Goal: Transaction & Acquisition: Purchase product/service

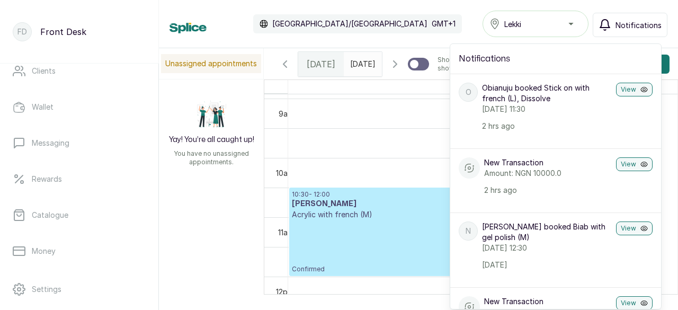
scroll to position [159, 0]
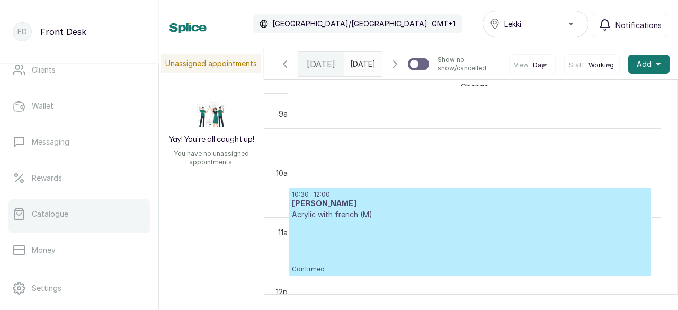
click at [80, 224] on link "Catalogue" at bounding box center [78, 214] width 141 height 30
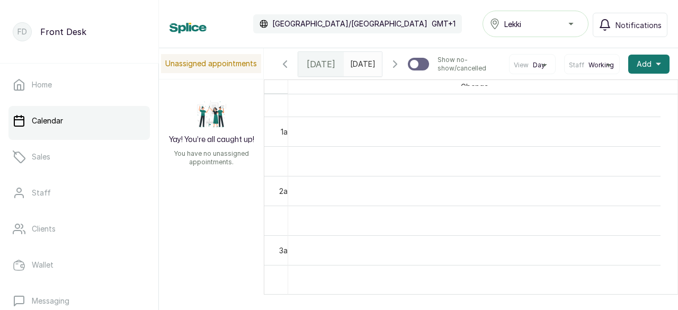
scroll to position [103, 0]
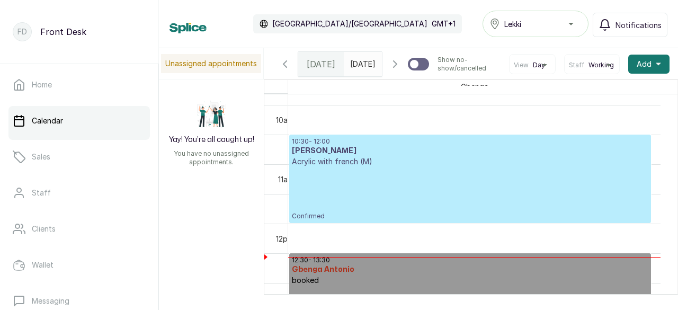
click at [442, 210] on p "Confirmed" at bounding box center [470, 194] width 357 height 54
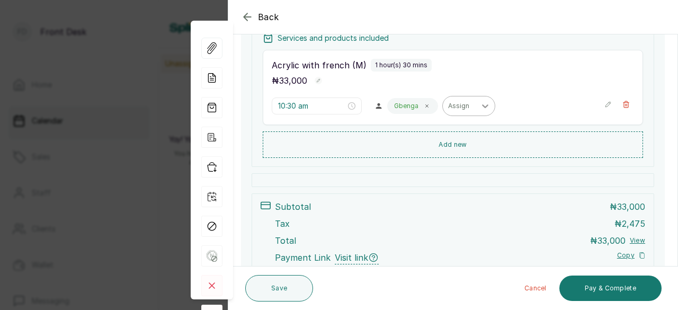
click at [476, 108] on div at bounding box center [485, 105] width 19 height 19
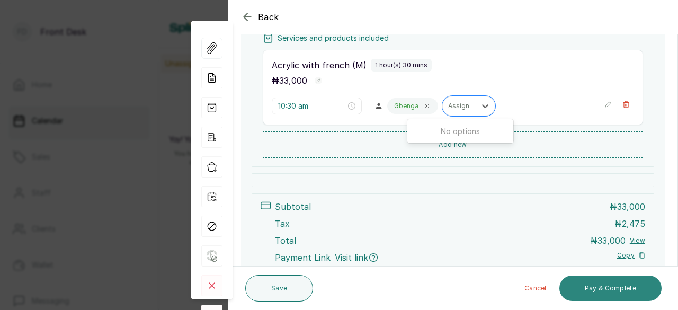
click at [601, 290] on button "Pay & Complete" at bounding box center [610, 287] width 102 height 25
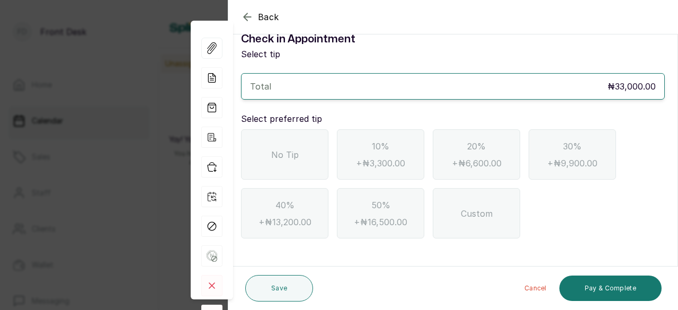
click at [302, 157] on div "No Tip" at bounding box center [284, 154] width 87 height 50
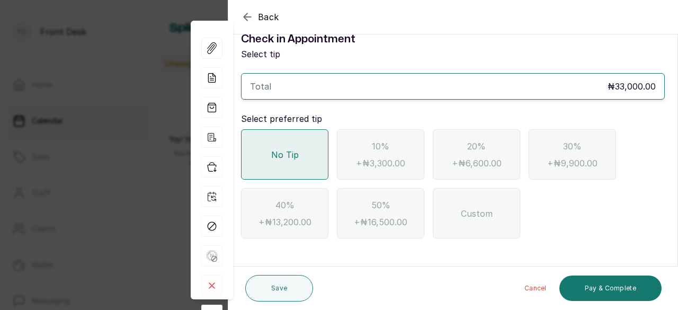
click at [247, 16] on icon "button" at bounding box center [247, 17] width 13 height 13
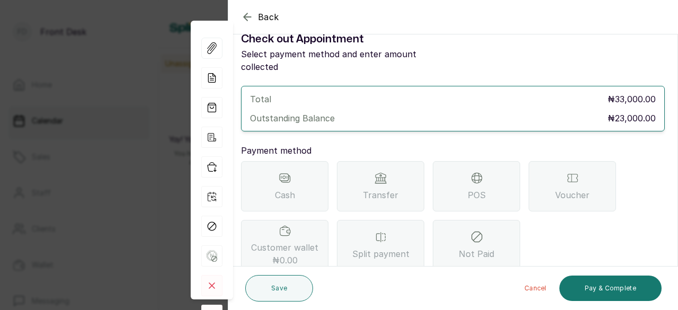
click at [244, 17] on icon "button" at bounding box center [247, 16] width 7 height 7
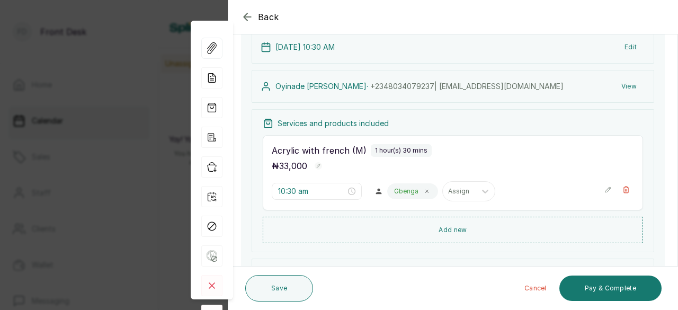
click at [604, 188] on icon "button" at bounding box center [607, 189] width 7 height 7
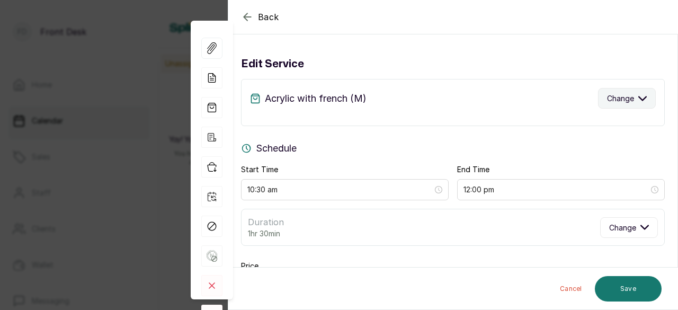
click at [639, 97] on icon "button" at bounding box center [642, 98] width 7 height 4
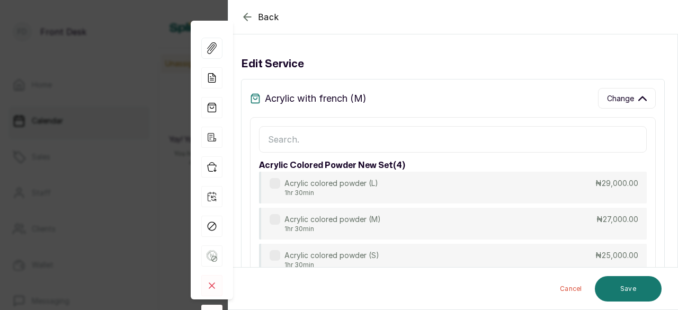
click at [397, 135] on input "text" at bounding box center [453, 139] width 388 height 26
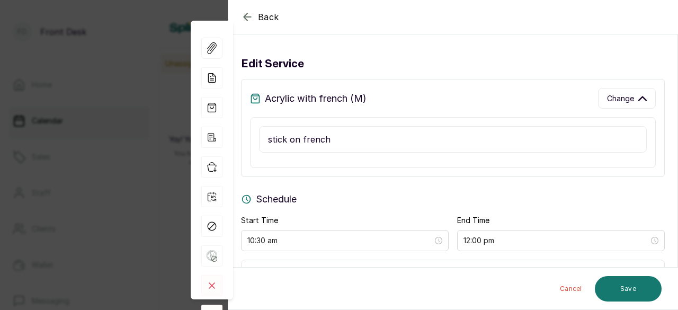
click at [302, 140] on input "stick on french" at bounding box center [453, 139] width 388 height 26
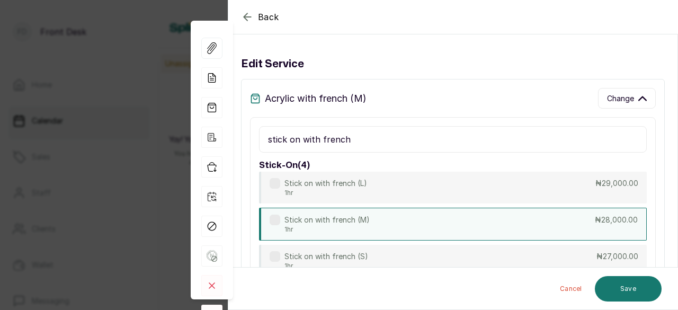
type input "stick on with french"
click at [273, 216] on label at bounding box center [275, 220] width 11 height 11
type input "11:30 am"
type input "28,000"
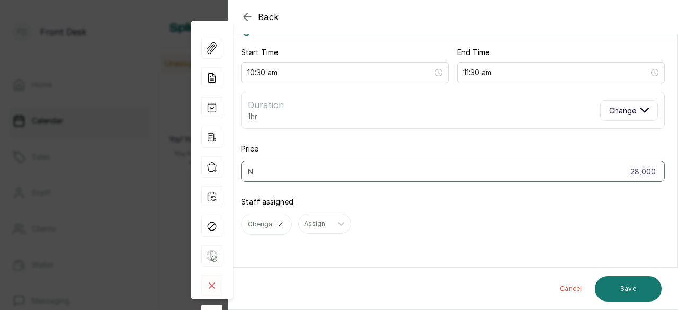
scroll to position [125, 0]
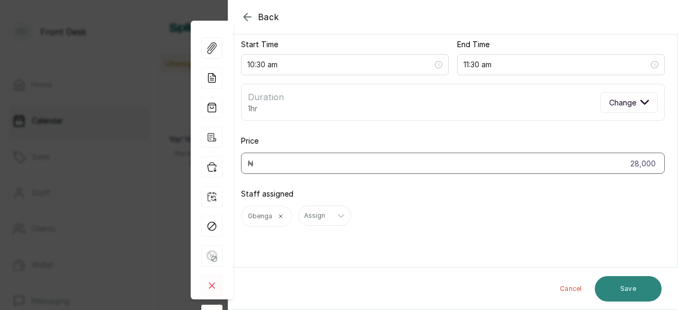
click at [624, 290] on button "Save" at bounding box center [628, 288] width 67 height 25
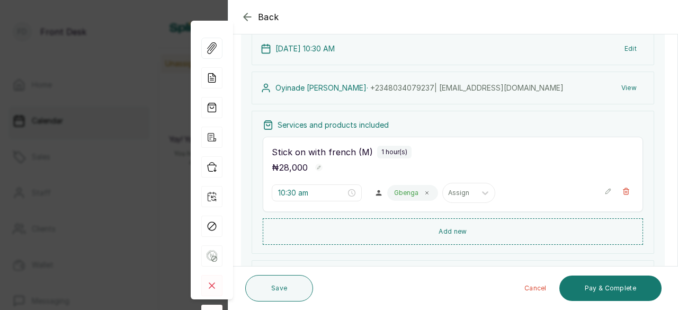
click at [604, 190] on icon "button" at bounding box center [607, 191] width 7 height 7
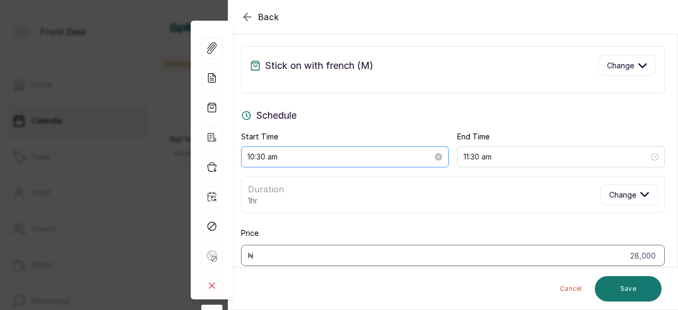
scroll to position [0, 0]
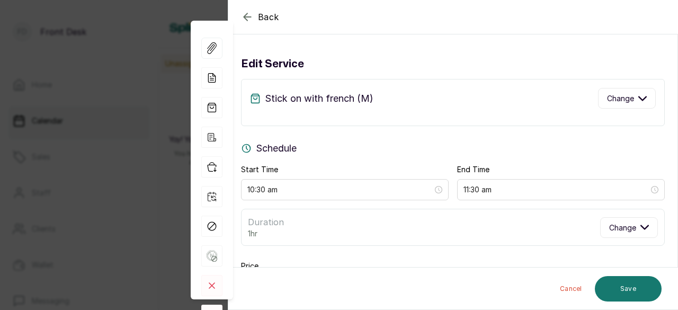
click at [247, 19] on icon "button" at bounding box center [247, 17] width 13 height 13
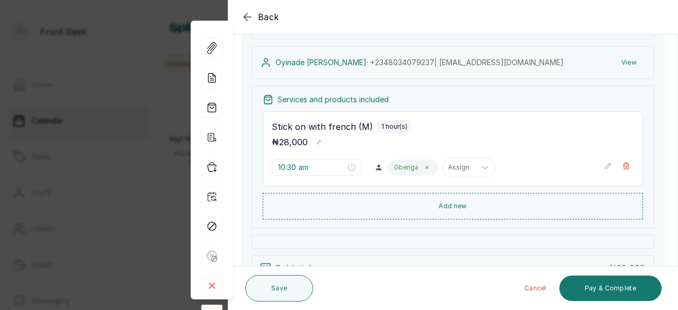
scroll to position [212, 0]
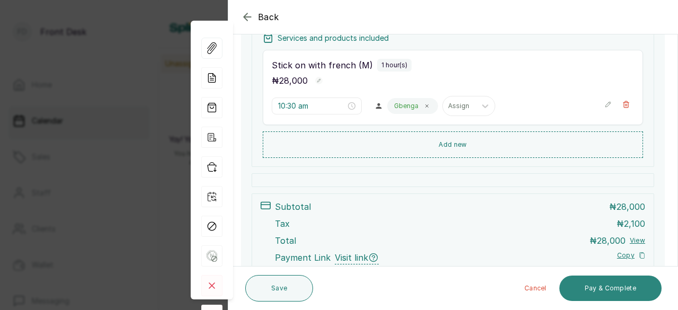
click at [609, 287] on button "Pay & Complete" at bounding box center [610, 287] width 102 height 25
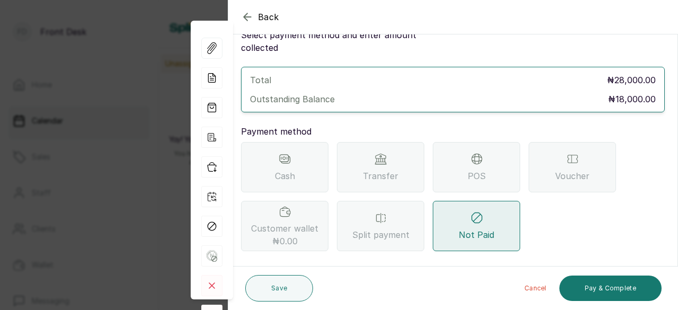
click at [458, 161] on div "POS" at bounding box center [476, 167] width 87 height 50
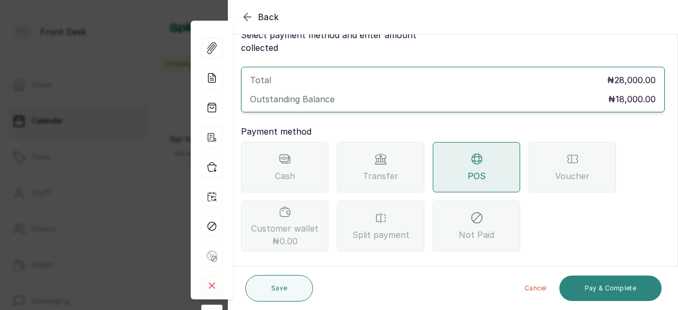
click at [622, 294] on button "Pay & Complete" at bounding box center [610, 287] width 102 height 25
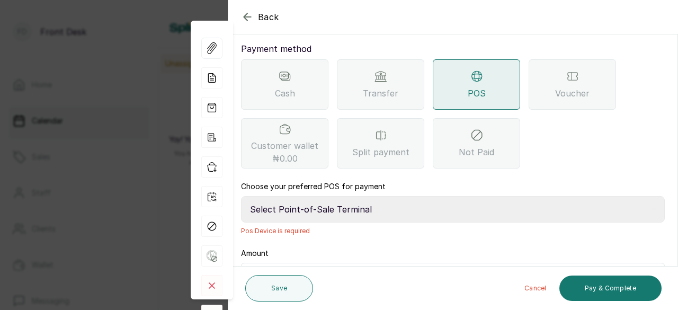
scroll to position [146, 0]
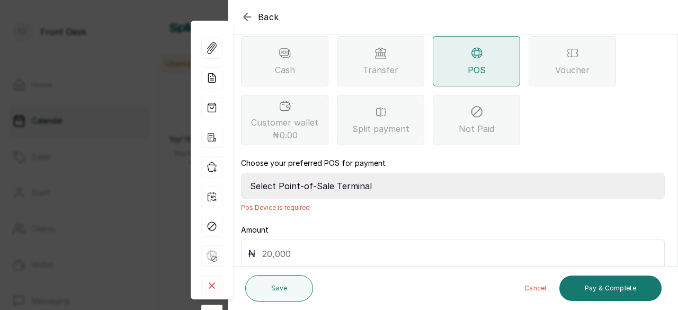
click at [326, 174] on select "Select Point-of-Sale Terminal Providus Bank Providus Bank" at bounding box center [453, 186] width 424 height 26
select select "3b441f13-2680-4a98-a78f-b44beea4b5b3"
click at [241, 173] on select "Select Point-of-Sale Terminal Providus Bank Providus Bank" at bounding box center [453, 186] width 424 height 26
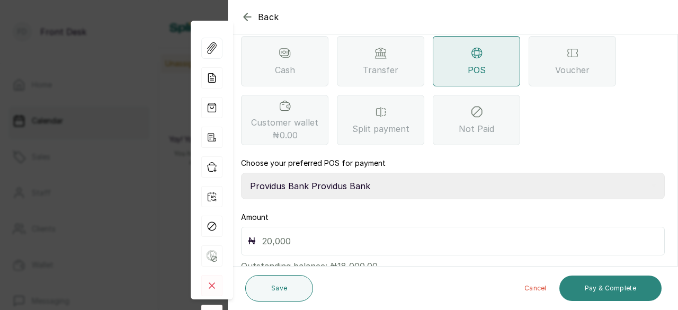
click at [625, 289] on button "Pay & Complete" at bounding box center [610, 287] width 102 height 25
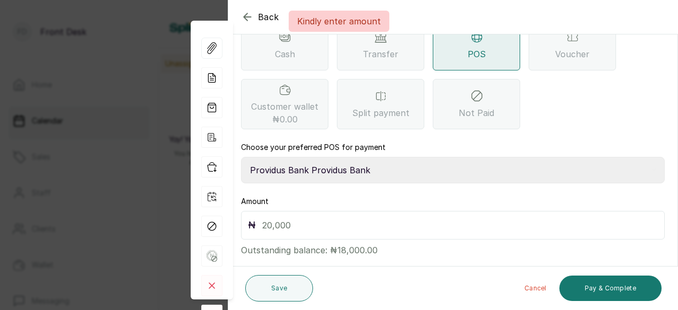
scroll to position [166, 0]
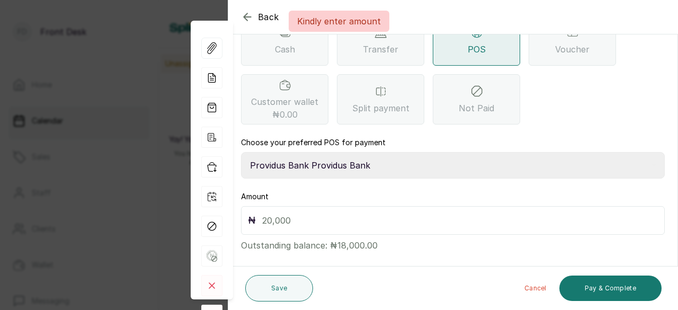
click at [303, 213] on input "text" at bounding box center [460, 220] width 396 height 15
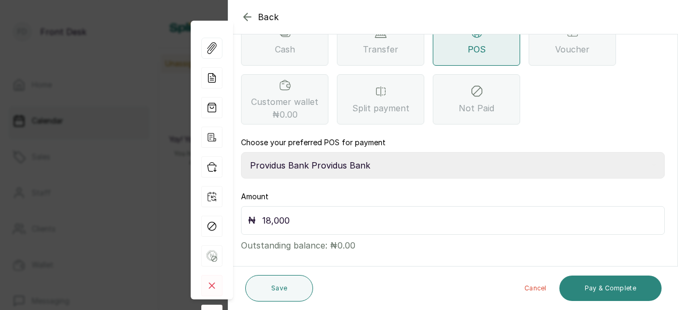
type input "18,000"
click at [610, 282] on button "Pay & Complete" at bounding box center [610, 287] width 102 height 25
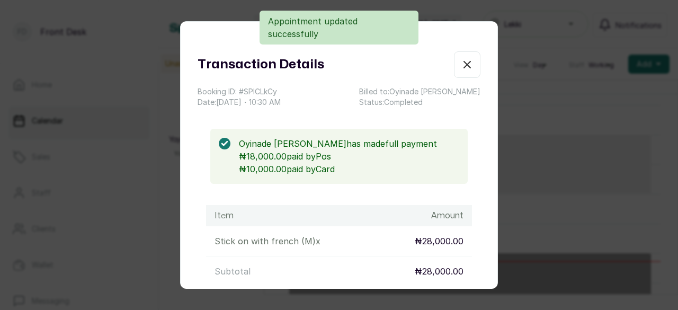
click at [461, 60] on icon "button" at bounding box center [467, 64] width 13 height 13
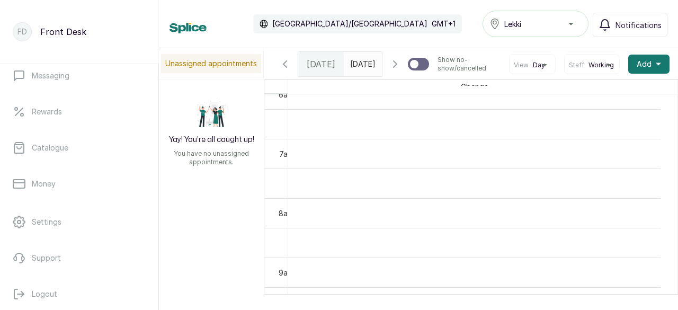
scroll to position [230, 0]
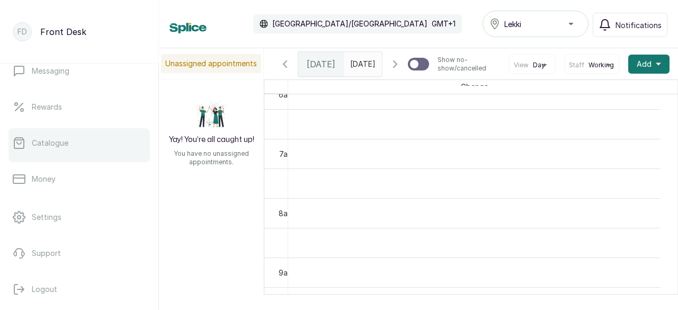
click at [84, 139] on link "Catalogue" at bounding box center [78, 143] width 141 height 30
